Goal: Task Accomplishment & Management: Manage account settings

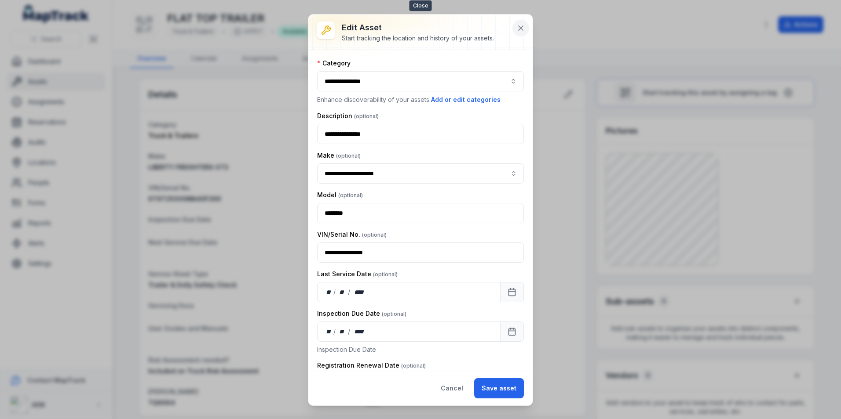
click at [521, 21] on button at bounding box center [520, 28] width 17 height 17
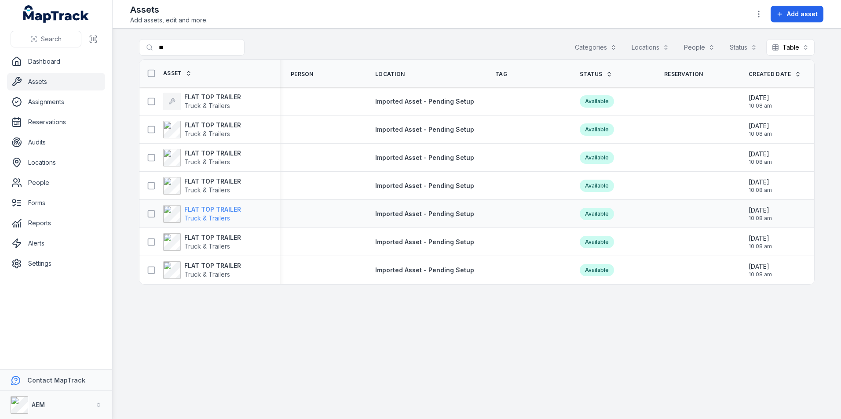
click at [208, 210] on strong "FLAT TOP TRAILER" at bounding box center [212, 209] width 57 height 9
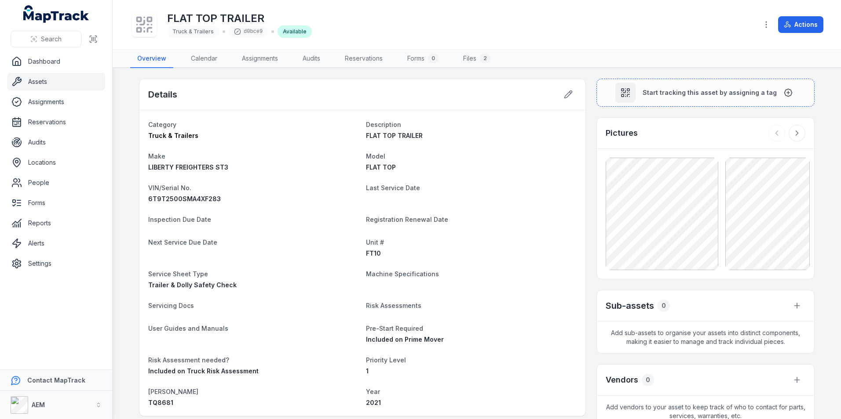
click at [574, 94] on div "Details" at bounding box center [362, 94] width 446 height 31
click at [569, 97] on icon at bounding box center [568, 94] width 9 height 9
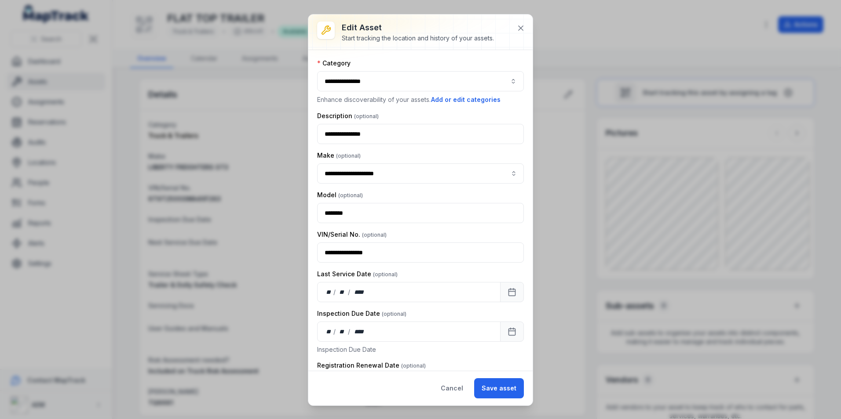
click at [508, 27] on div "Edit asset Start tracking the location and history of your assets." at bounding box center [425, 32] width 166 height 21
click at [519, 29] on icon at bounding box center [520, 28] width 9 height 9
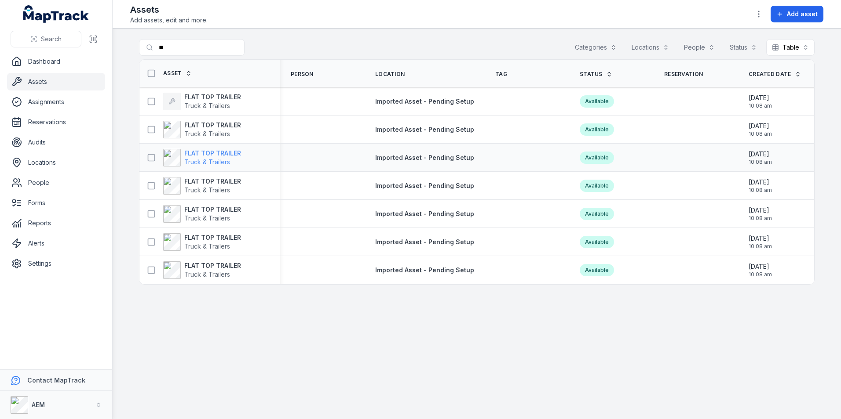
click at [208, 153] on strong "FLAT TOP TRAILER" at bounding box center [212, 153] width 57 height 9
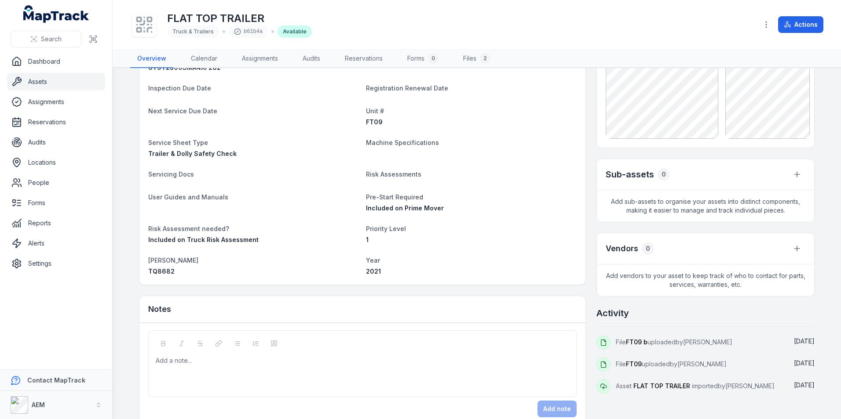
scroll to position [132, 0]
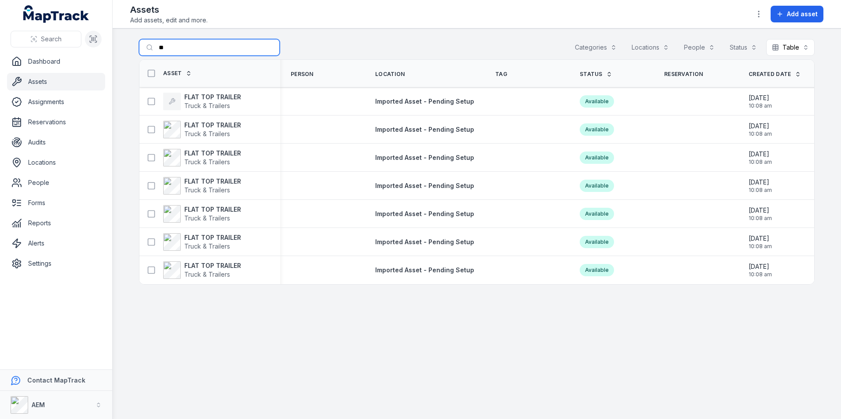
drag, startPoint x: 180, startPoint y: 42, endPoint x: 89, endPoint y: 48, distance: 90.8
click at [93, 47] on div "Search Dashboard Assets Assignments Reservations Audits Locations People Forms …" at bounding box center [420, 209] width 841 height 419
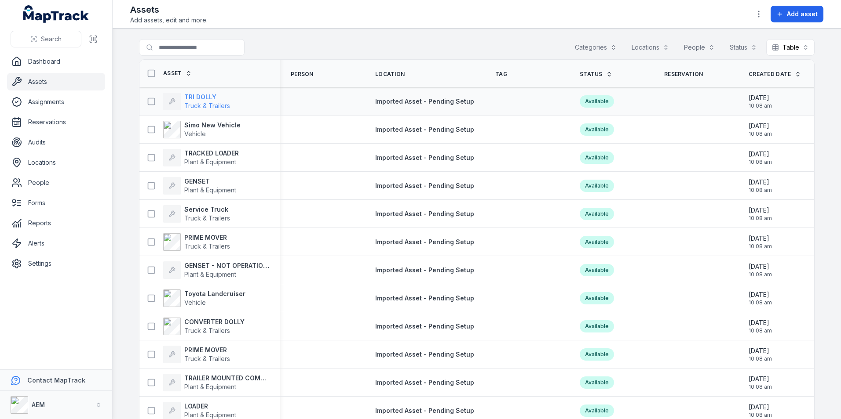
click at [203, 96] on strong "TRI DOLLY" at bounding box center [207, 97] width 46 height 9
drag, startPoint x: 169, startPoint y: 48, endPoint x: 160, endPoint y: 47, distance: 8.4
click at [165, 48] on input "Search for assets" at bounding box center [209, 47] width 141 height 17
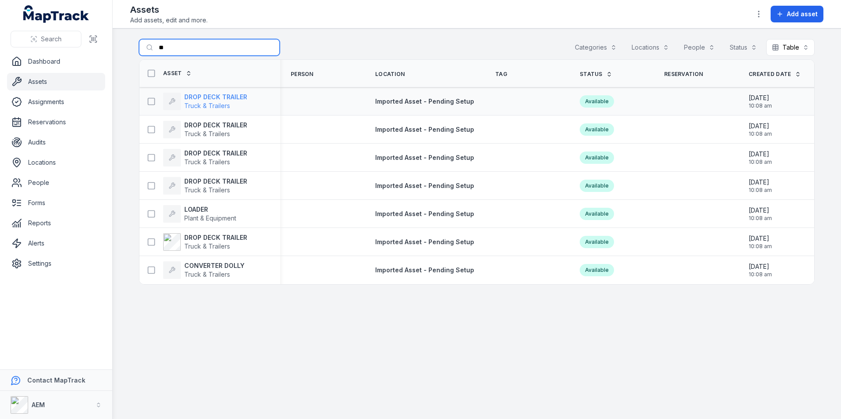
type input "**"
click at [184, 103] on div "DROP DECK TRAILER Truck & Trailers" at bounding box center [205, 102] width 84 height 18
click at [195, 237] on strong "DROP DECK TRAILER" at bounding box center [215, 237] width 63 height 9
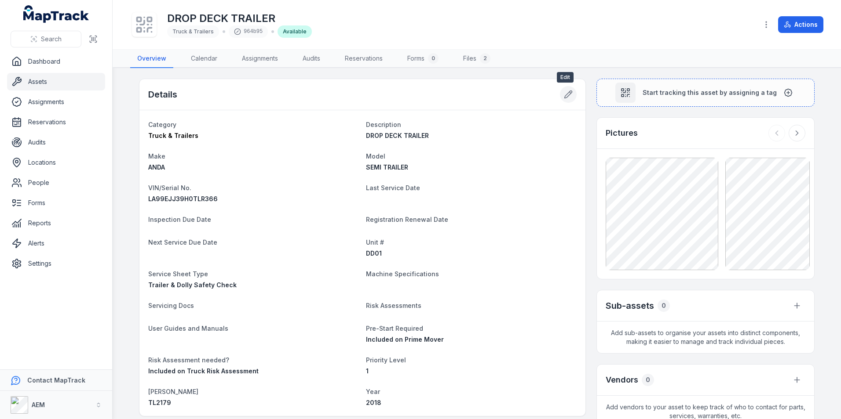
click at [564, 91] on icon at bounding box center [568, 94] width 9 height 9
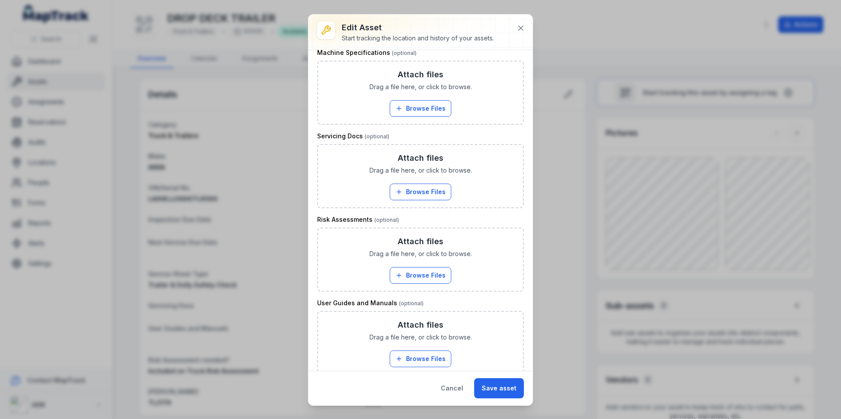
scroll to position [440, 0]
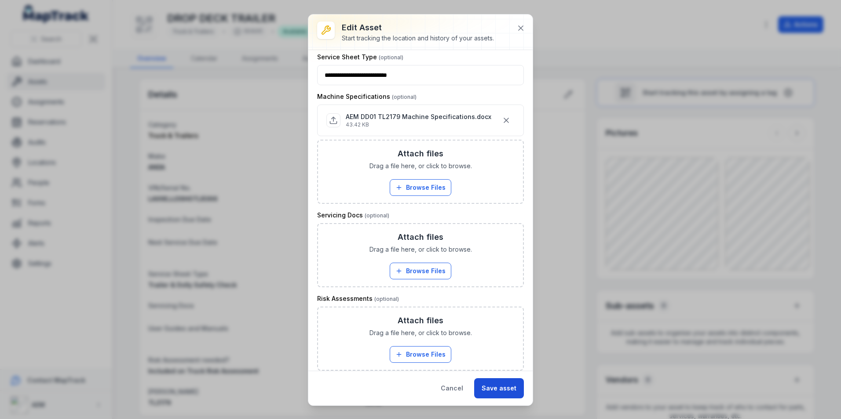
click at [497, 392] on button "Save asset" at bounding box center [499, 389] width 50 height 20
